Goal: Task Accomplishment & Management: Manage account settings

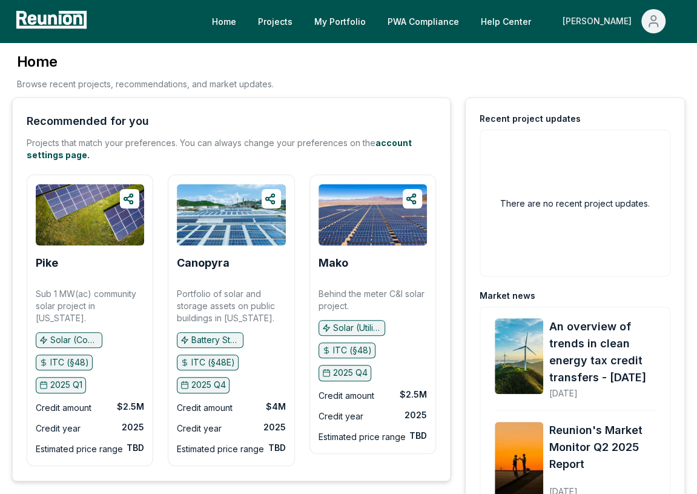
click at [667, 21] on button "[PERSON_NAME]" at bounding box center [614, 21] width 122 height 24
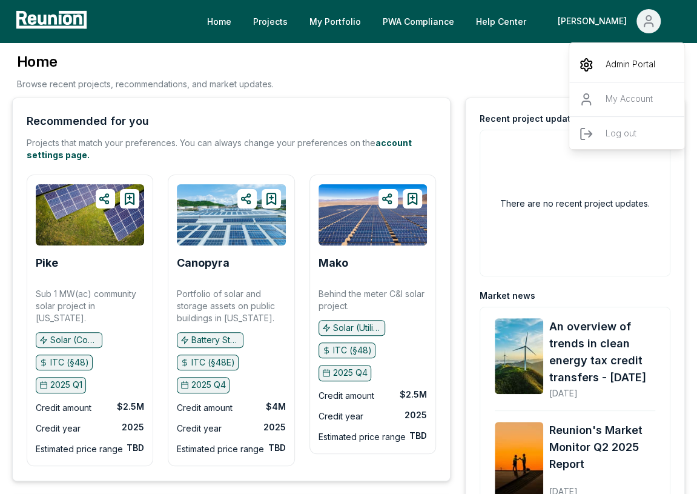
click at [614, 65] on p "Admin Portal" at bounding box center [631, 65] width 50 height 15
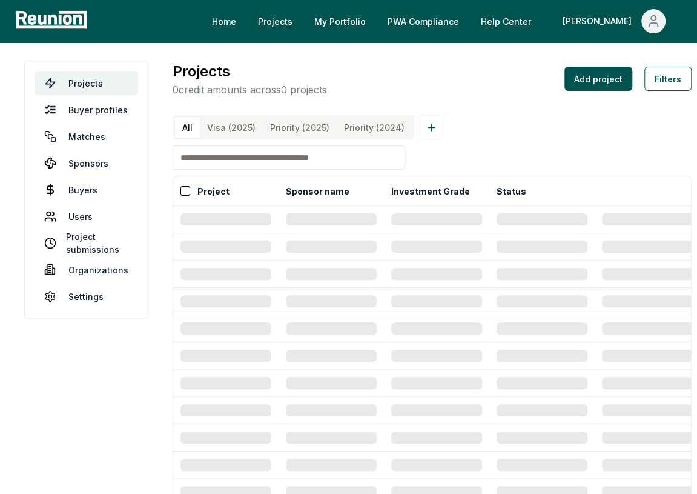
click at [264, 162] on input at bounding box center [289, 157] width 233 height 24
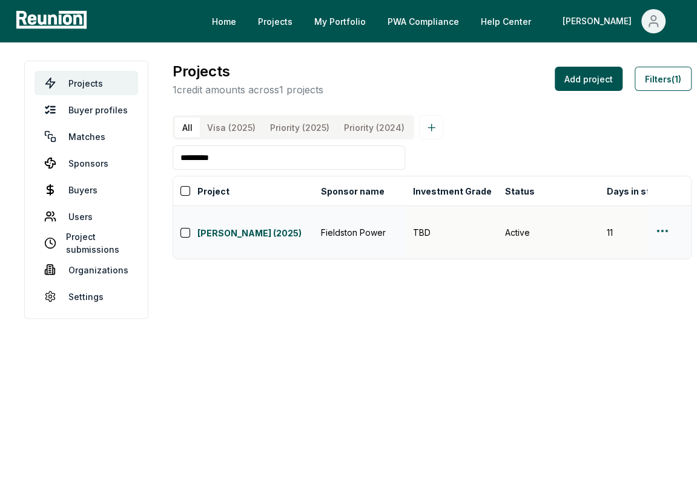
type input "*********"
click at [664, 222] on html "Please visit us on your desktop We're working on making our marketplace mobile-…" at bounding box center [348, 247] width 697 height 494
click at [630, 269] on div "Edit" at bounding box center [629, 268] width 115 height 20
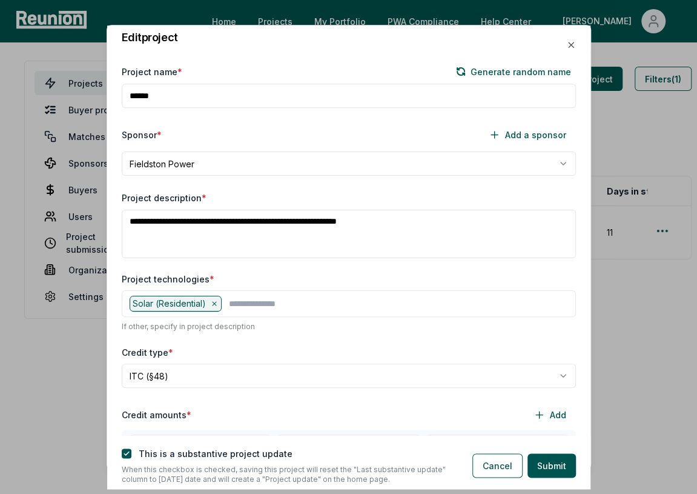
click at [650, 139] on div at bounding box center [348, 247] width 697 height 494
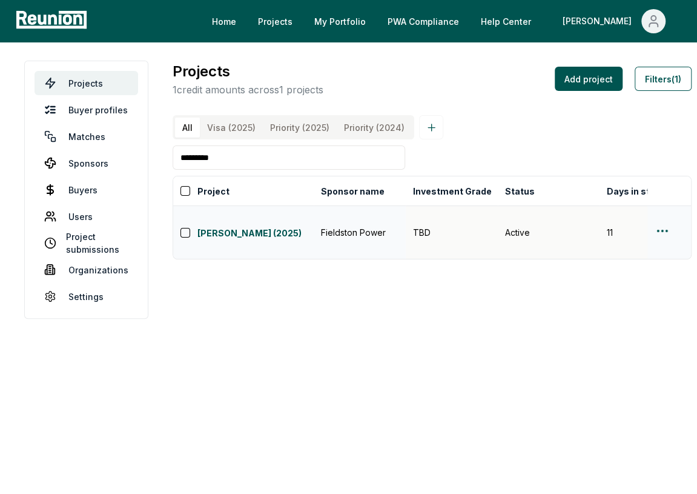
click at [662, 217] on html "Please visit us on your desktop We're working on making our marketplace mobile-…" at bounding box center [348, 247] width 697 height 494
click at [646, 267] on div "Edit" at bounding box center [629, 268] width 115 height 20
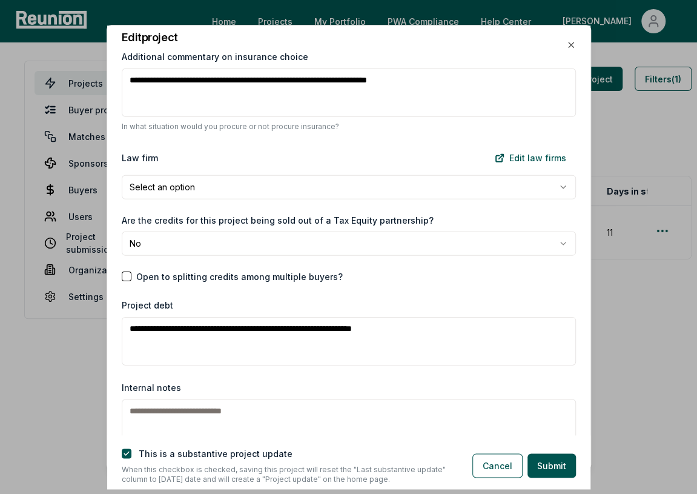
scroll to position [1489, 0]
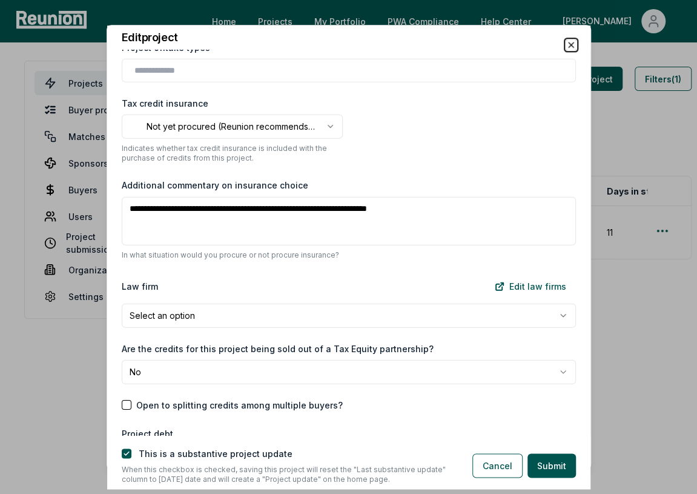
click at [566, 42] on icon "button" at bounding box center [571, 45] width 10 height 10
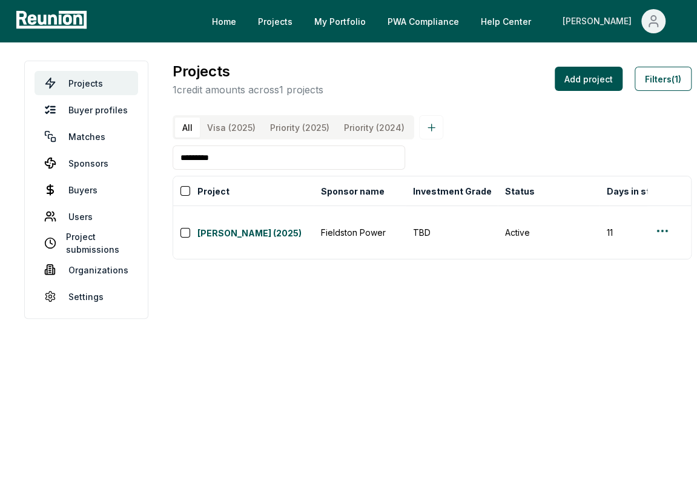
click at [640, 28] on button "[PERSON_NAME]" at bounding box center [614, 21] width 122 height 24
click at [321, 148] on input "*********" at bounding box center [289, 157] width 233 height 24
click at [315, 155] on input "*********" at bounding box center [289, 157] width 233 height 24
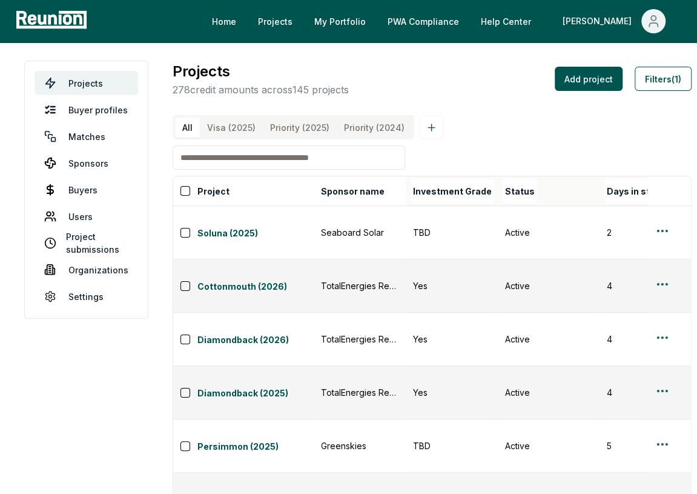
click at [379, 181] on th "Sponsor name" at bounding box center [360, 191] width 92 height 30
click at [373, 188] on button "Sponsor name" at bounding box center [353, 191] width 68 height 24
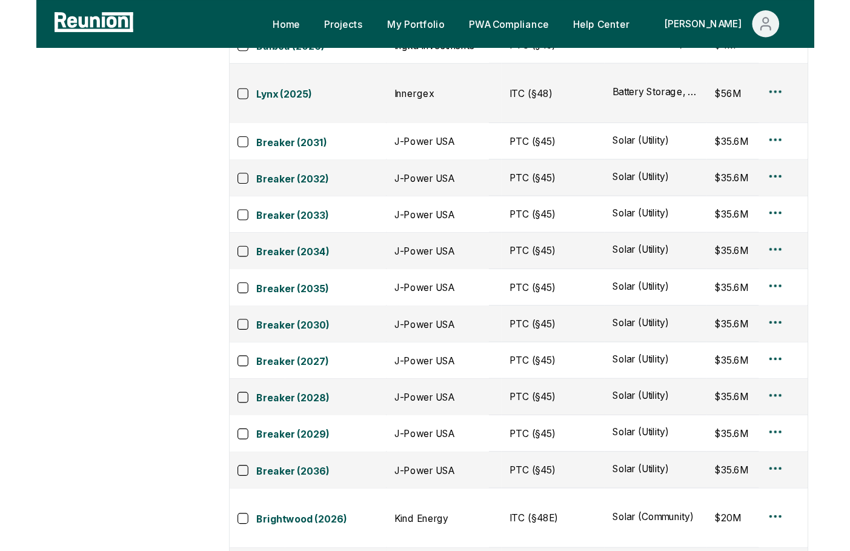
scroll to position [7371, 0]
